Goal: Task Accomplishment & Management: Manage account settings

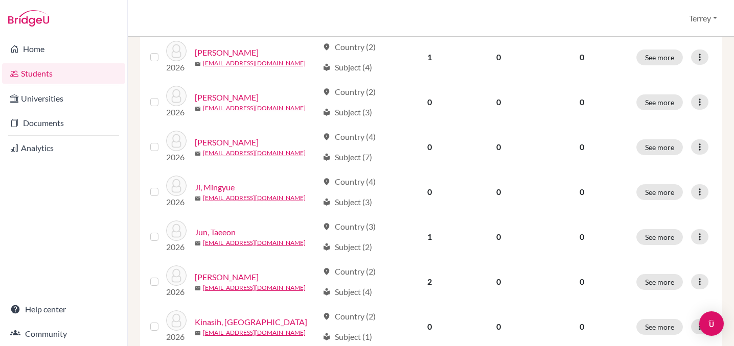
scroll to position [519, 0]
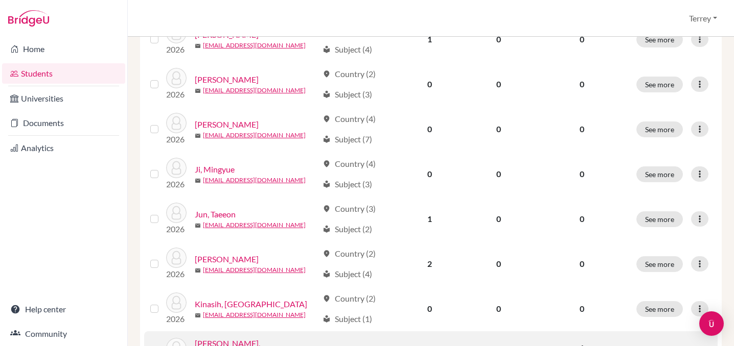
click at [219, 338] on link "Kristen, Natalie" at bounding box center [256, 350] width 123 height 25
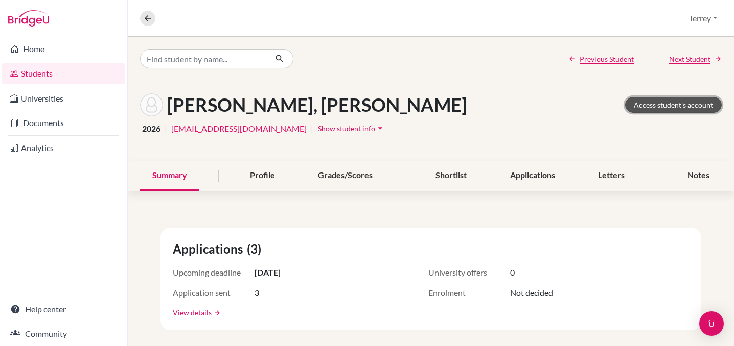
click at [671, 102] on link "Access student's account" at bounding box center [673, 105] width 97 height 16
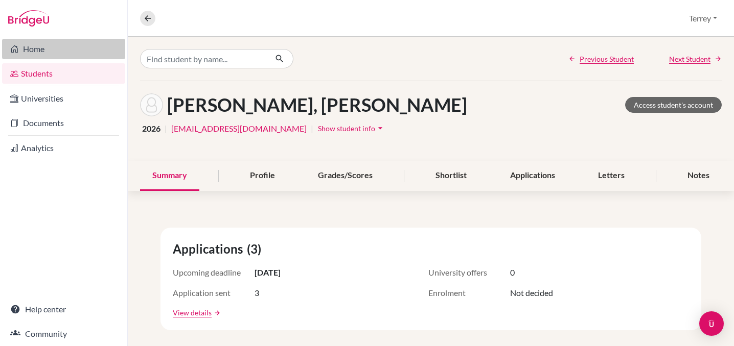
click at [39, 42] on link "Home" at bounding box center [63, 49] width 123 height 20
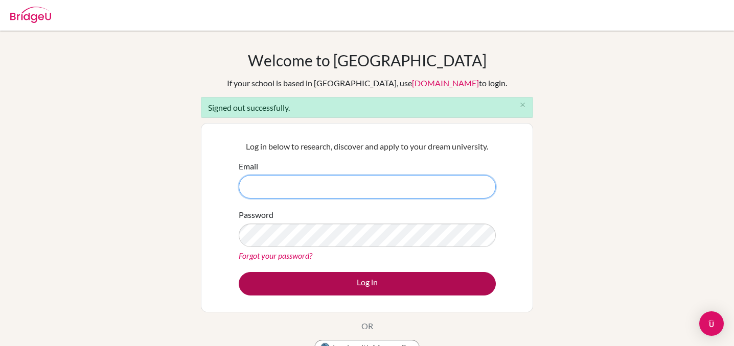
type input "[PERSON_NAME][EMAIL_ADDRESS][DOMAIN_NAME]"
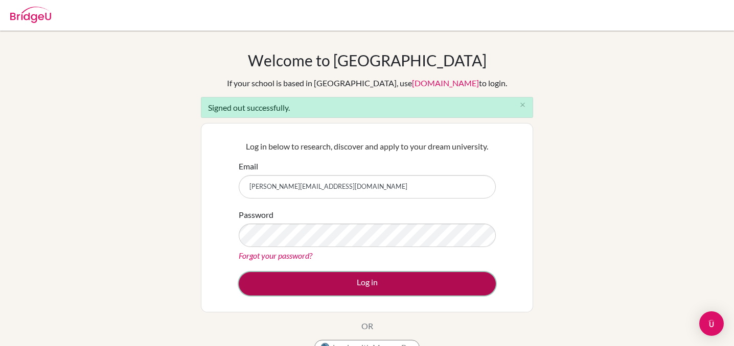
click at [359, 277] on button "Log in" at bounding box center [367, 284] width 257 height 24
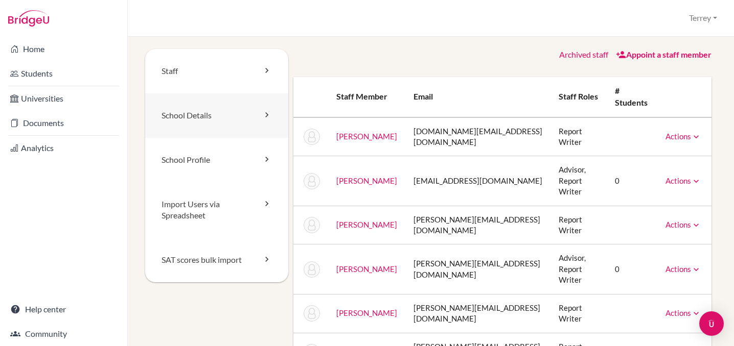
click at [237, 117] on link "School Details" at bounding box center [216, 116] width 143 height 44
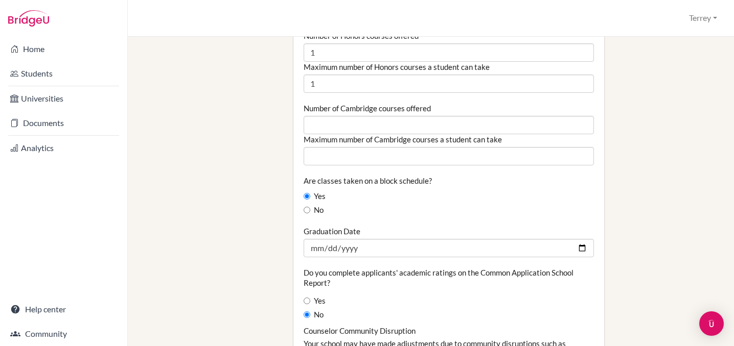
scroll to position [1000, 0]
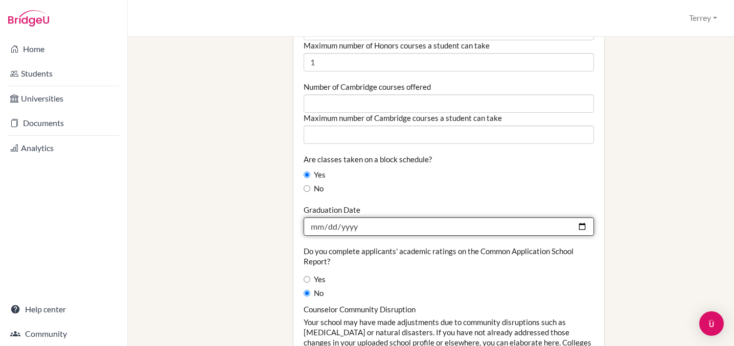
click at [385, 218] on input "[DATE]" at bounding box center [449, 227] width 291 height 18
click at [578, 219] on input "[DATE]" at bounding box center [449, 227] width 291 height 18
type input "[DATE]"
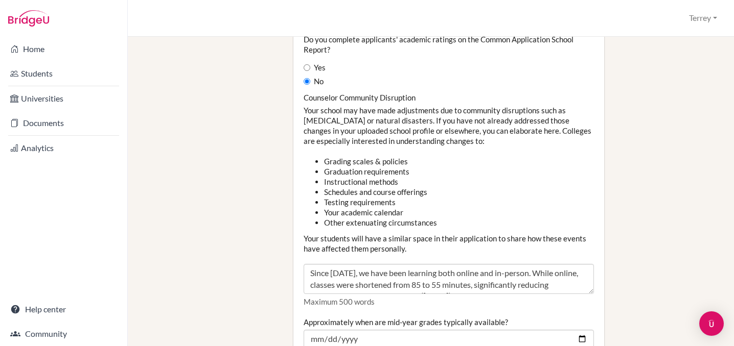
scroll to position [1236, 0]
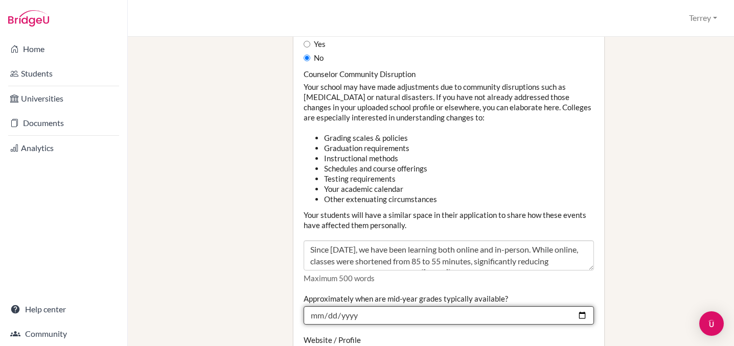
click at [584, 307] on input "2023-12-15" at bounding box center [449, 316] width 291 height 18
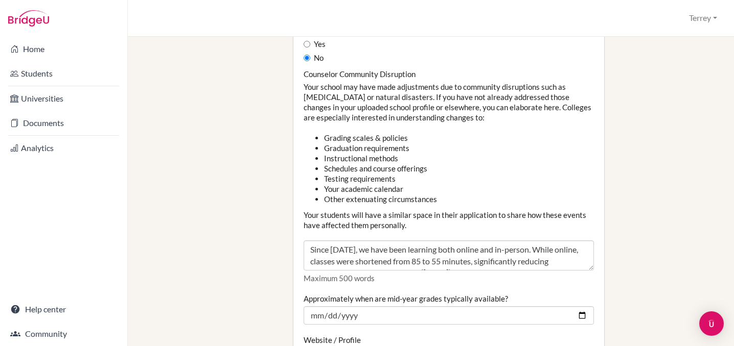
click at [492, 184] on li "Your academic calendar" at bounding box center [459, 189] width 270 height 10
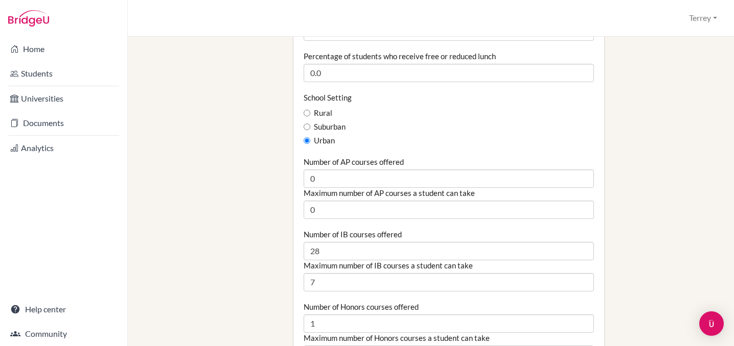
scroll to position [708, 0]
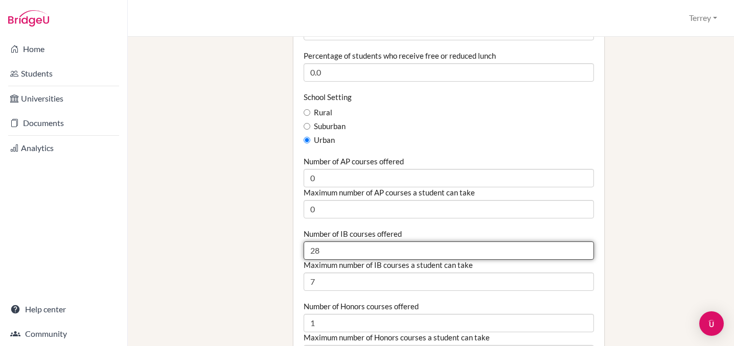
click at [482, 242] on input "28" at bounding box center [449, 251] width 291 height 18
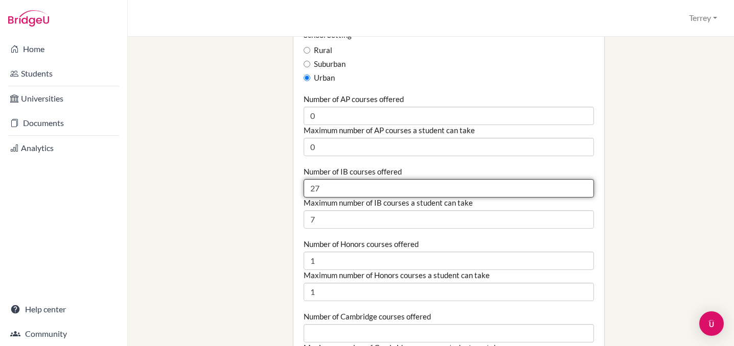
scroll to position [813, 0]
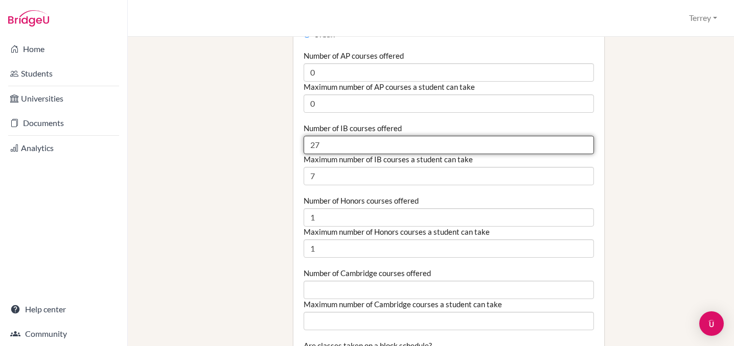
type input "27"
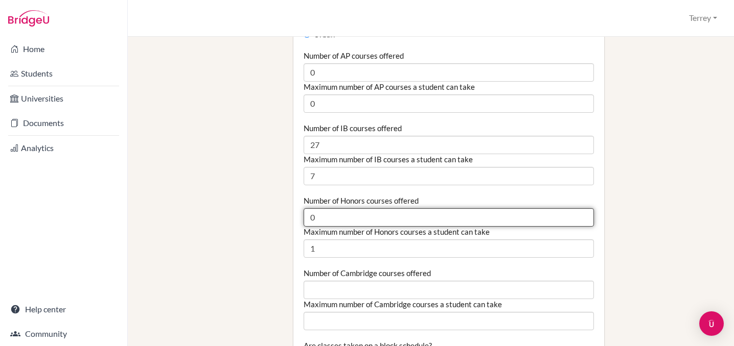
type input "0"
click at [585, 208] on input "0" at bounding box center [449, 217] width 291 height 18
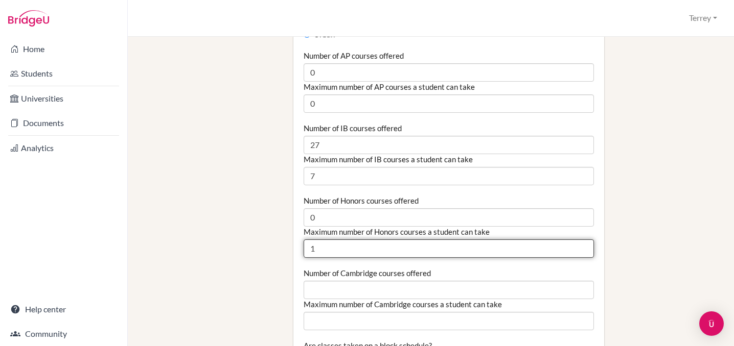
click at [567, 244] on input "1" at bounding box center [449, 249] width 291 height 18
click at [584, 241] on input "0" at bounding box center [449, 249] width 291 height 18
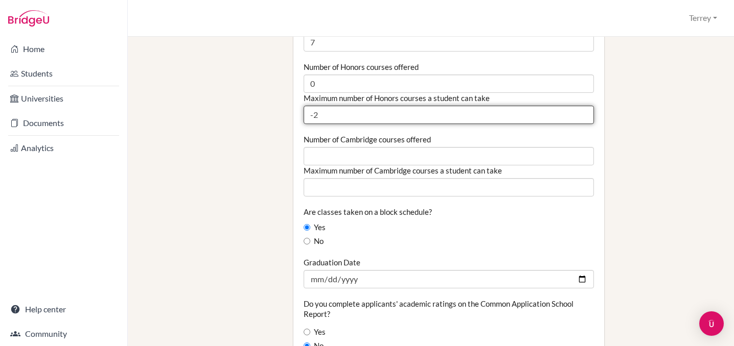
type input "-2"
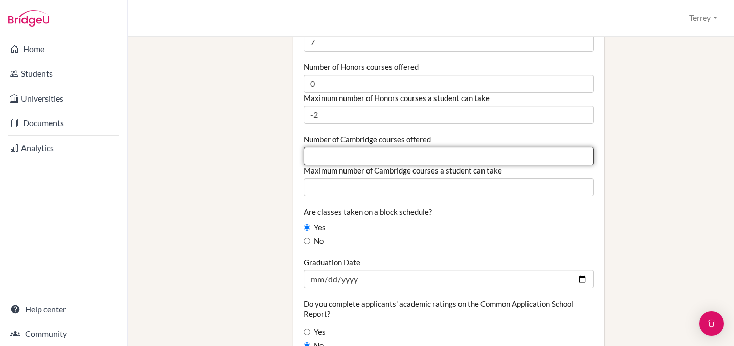
click at [505, 149] on input "Number of Cambridge courses offered" at bounding box center [449, 156] width 291 height 18
type input "0"
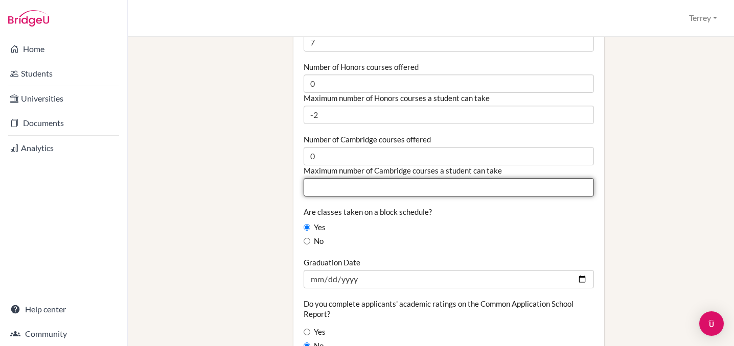
click at [504, 178] on input "Maximum number of Cambridge courses a student can take" at bounding box center [449, 187] width 291 height 18
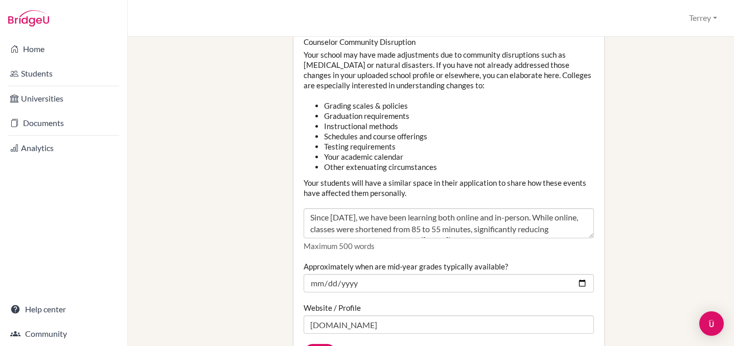
scroll to position [1283, 0]
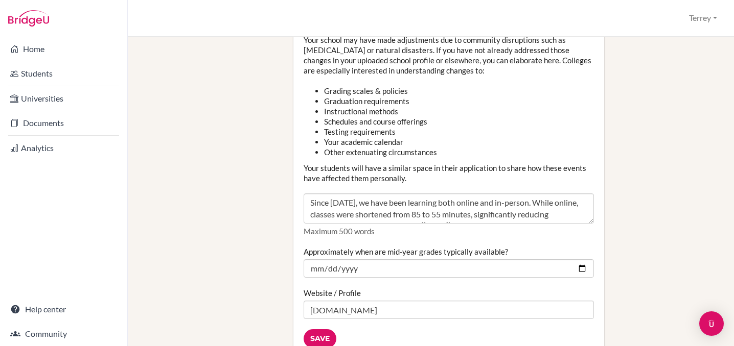
type input "0"
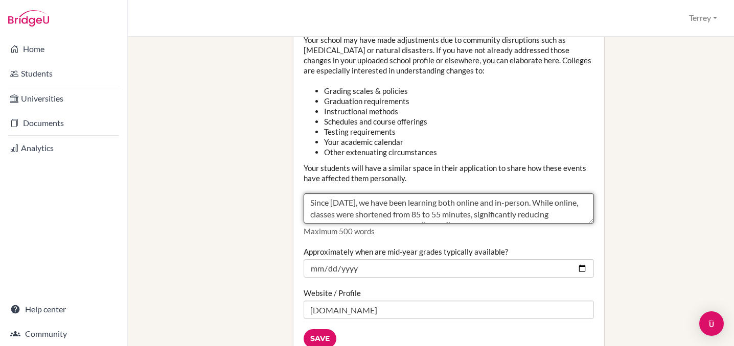
click at [452, 206] on textarea "Since March 2020, we have been learning both online and in-person. While online…" at bounding box center [449, 209] width 291 height 31
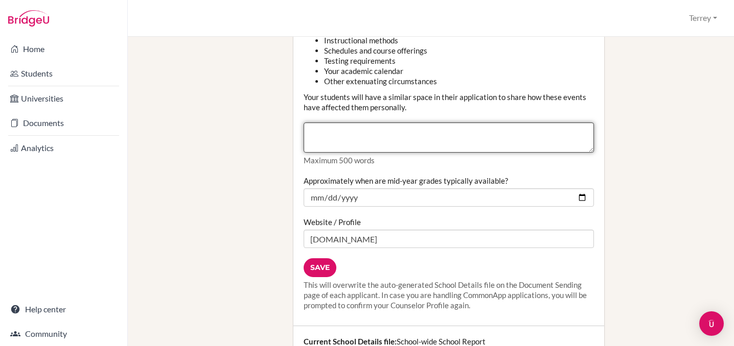
scroll to position [1354, 0]
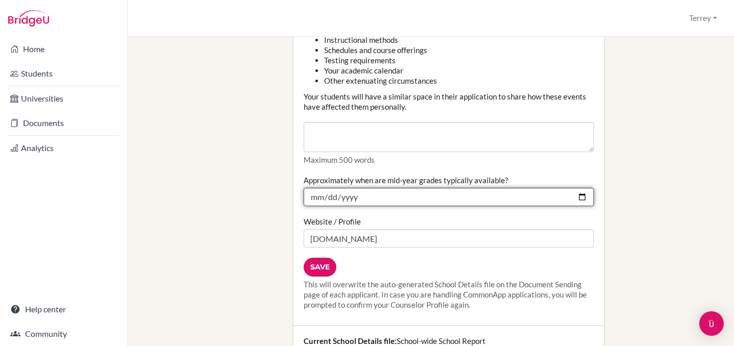
click at [582, 188] on input "2023-12-15" at bounding box center [449, 197] width 291 height 18
type input "2025-12-12"
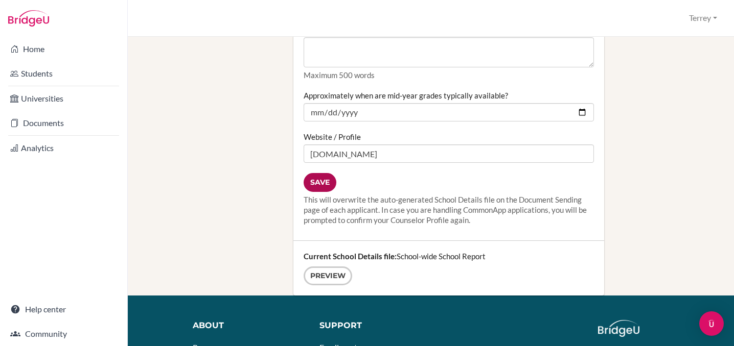
click at [320, 177] on input "Save" at bounding box center [320, 182] width 33 height 19
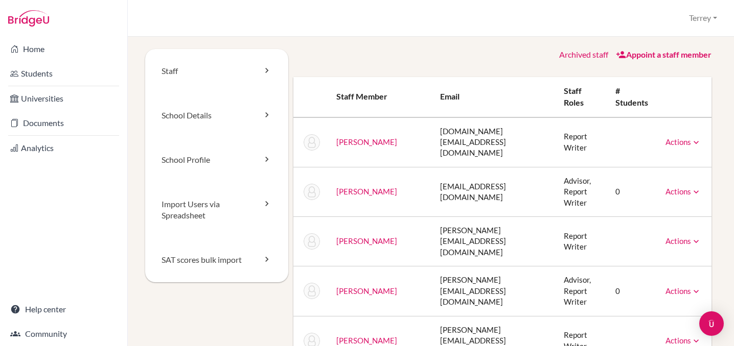
click at [689, 137] on link "Actions" at bounding box center [683, 141] width 36 height 9
click at [673, 181] on link "Archive" at bounding box center [657, 188] width 87 height 15
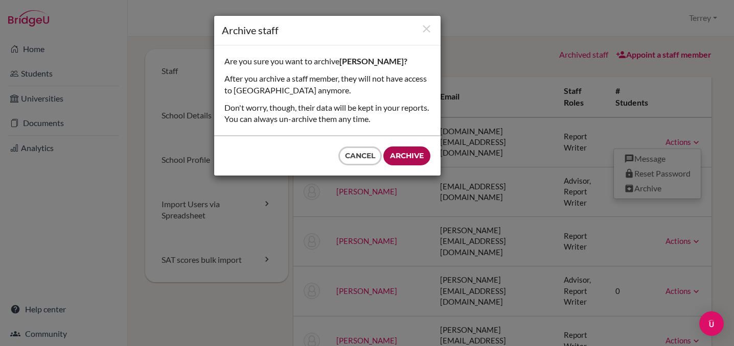
click at [410, 154] on input "Archive" at bounding box center [406, 156] width 47 height 19
type input "Archive"
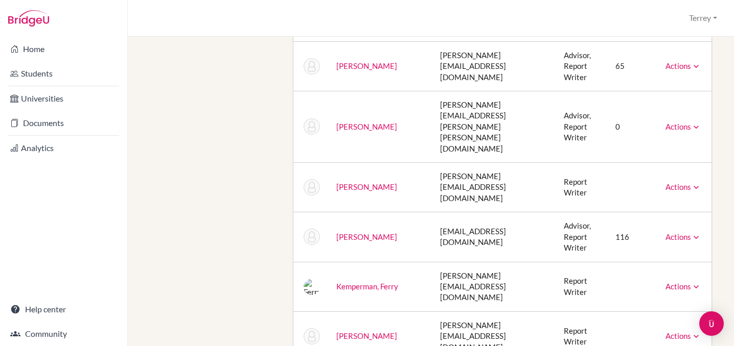
scroll to position [696, 0]
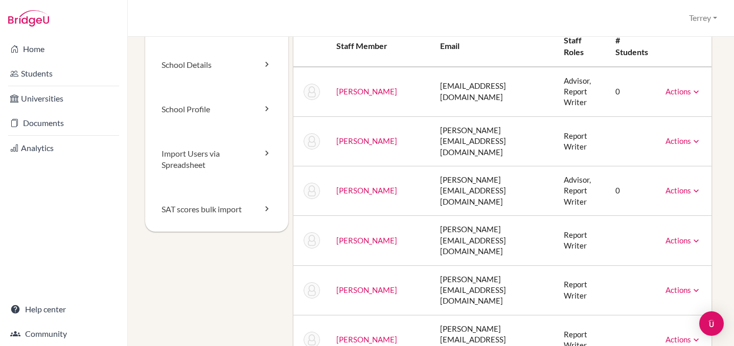
scroll to position [0, 0]
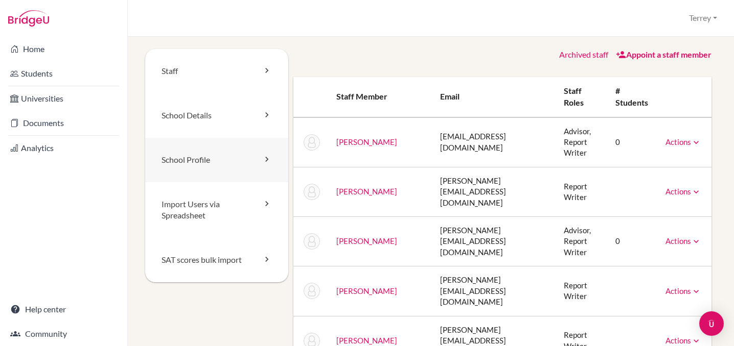
click at [206, 155] on link "School Profile" at bounding box center [216, 160] width 143 height 44
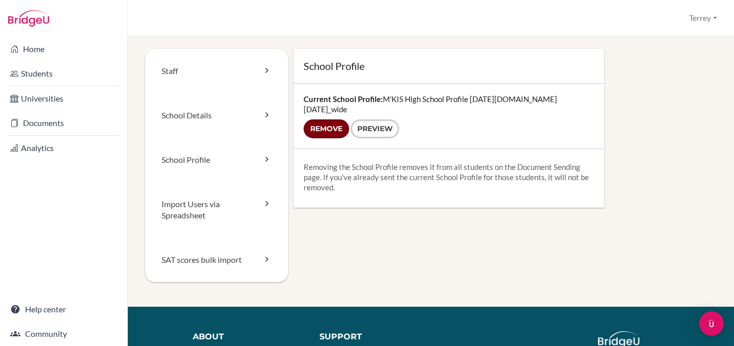
click at [327, 123] on input "Remove" at bounding box center [326, 129] width 45 height 19
click at [226, 212] on link "Import Users via Spreadsheet" at bounding box center [216, 210] width 143 height 56
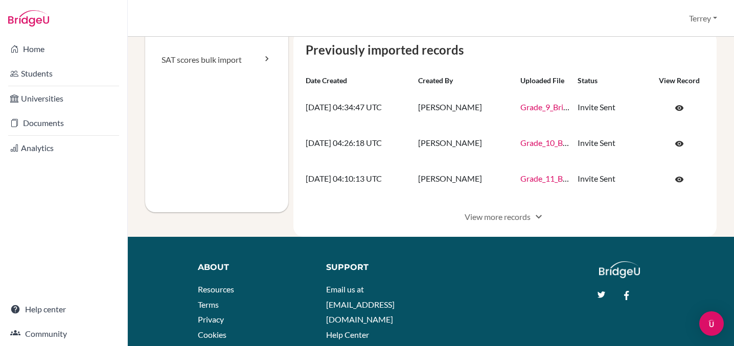
scroll to position [194, 0]
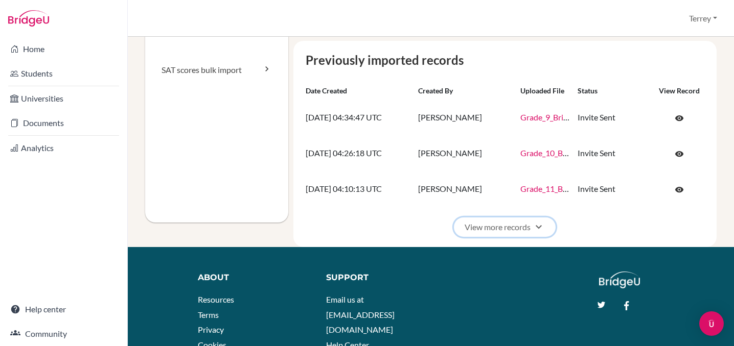
click at [484, 226] on button "View more records expand_more" at bounding box center [505, 227] width 102 height 19
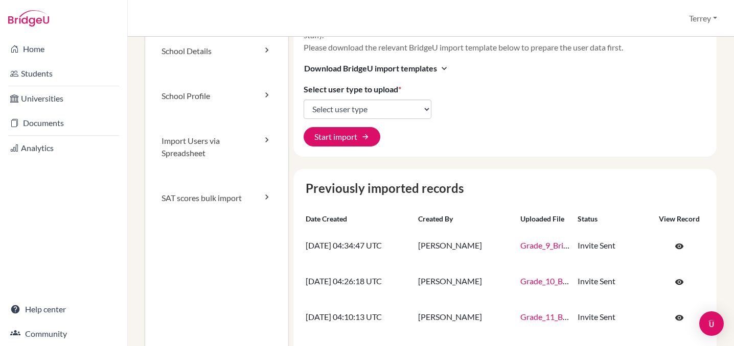
scroll to position [46, 0]
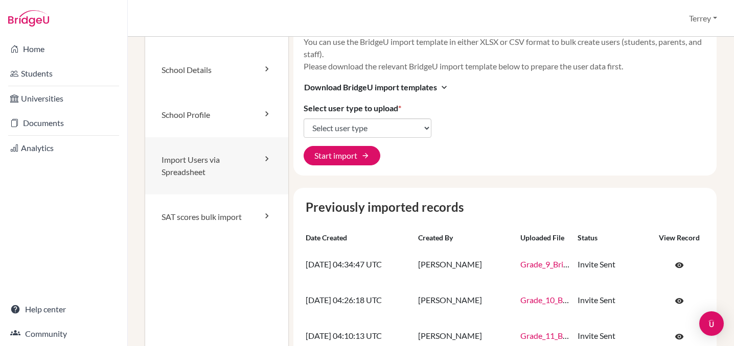
click at [212, 172] on link "Import Users via Spreadsheet" at bounding box center [216, 165] width 143 height 57
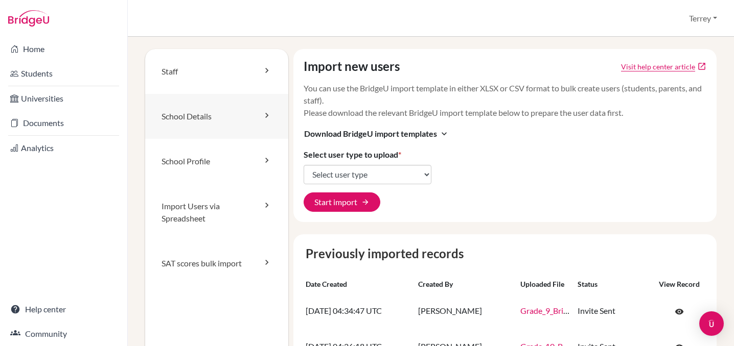
click at [199, 128] on link "School Details" at bounding box center [216, 116] width 143 height 45
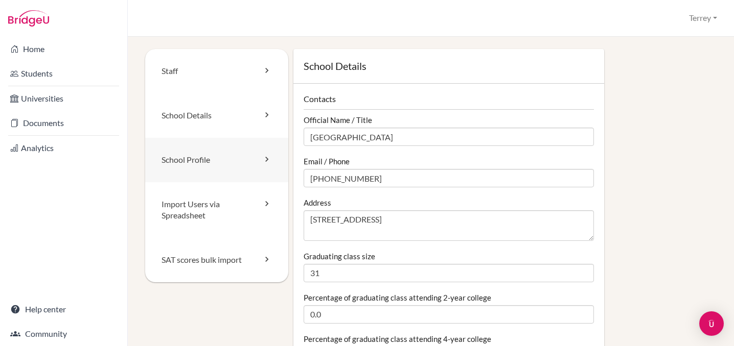
click at [198, 157] on link "School Profile" at bounding box center [216, 160] width 143 height 44
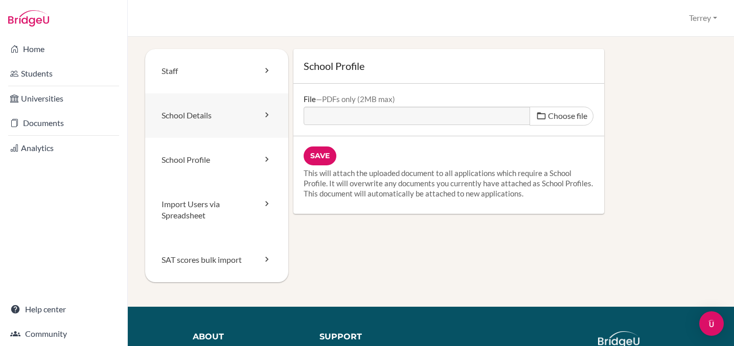
click at [194, 112] on link "School Details" at bounding box center [216, 116] width 143 height 44
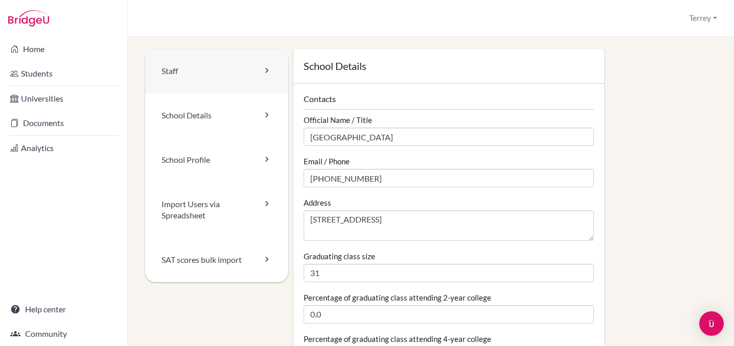
click at [183, 72] on link "Staff" at bounding box center [216, 71] width 143 height 44
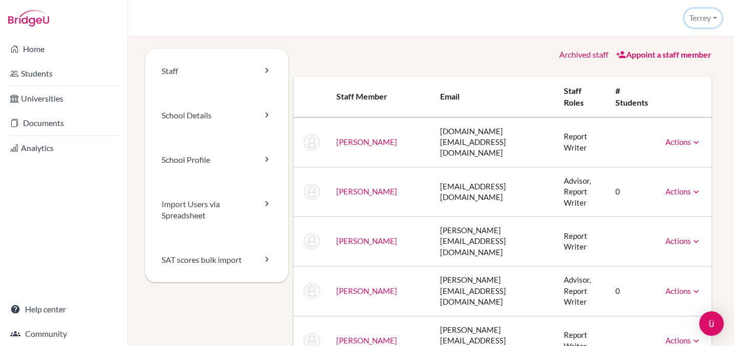
click at [706, 17] on button "Terrey" at bounding box center [702, 18] width 37 height 19
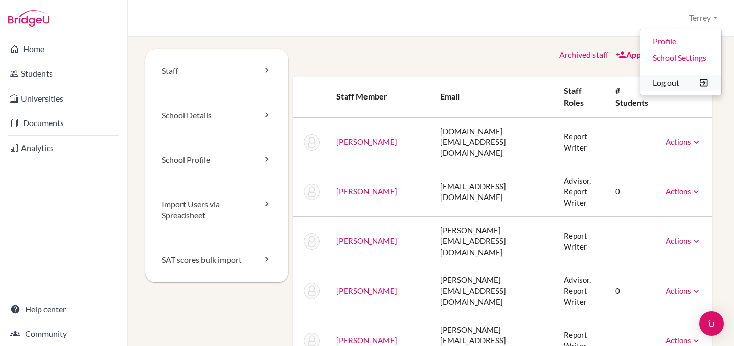
click at [672, 84] on button "Log out" at bounding box center [680, 83] width 81 height 16
